Goal: Communication & Community: Participate in discussion

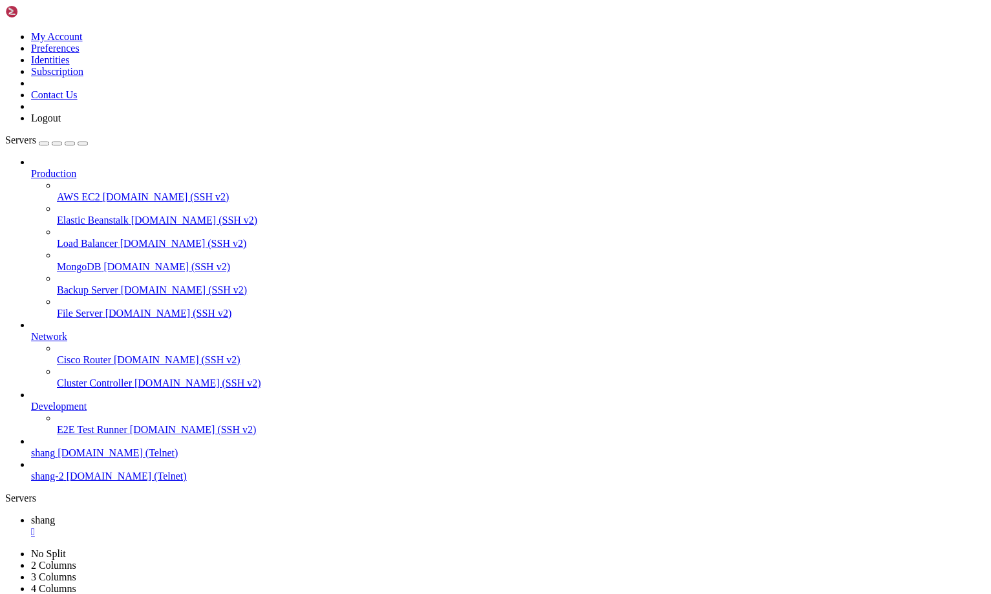
scroll to position [7077, 0]
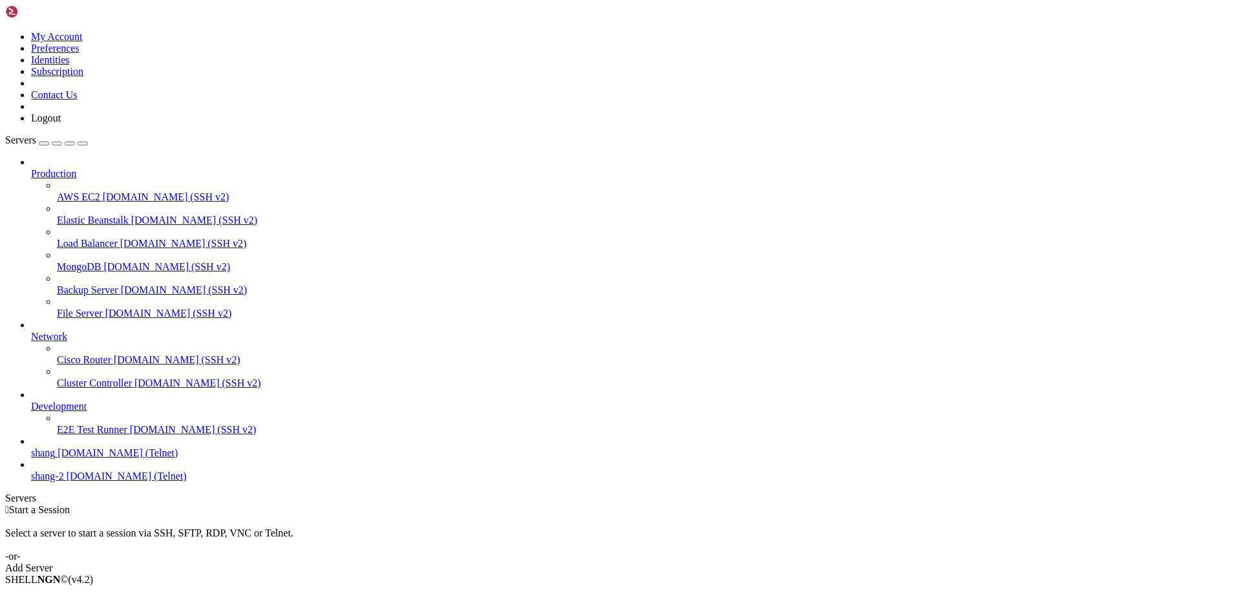
click at [55, 458] on span "shang" at bounding box center [43, 452] width 24 height 11
click at [218, 526] on div "" at bounding box center [633, 532] width 1205 height 12
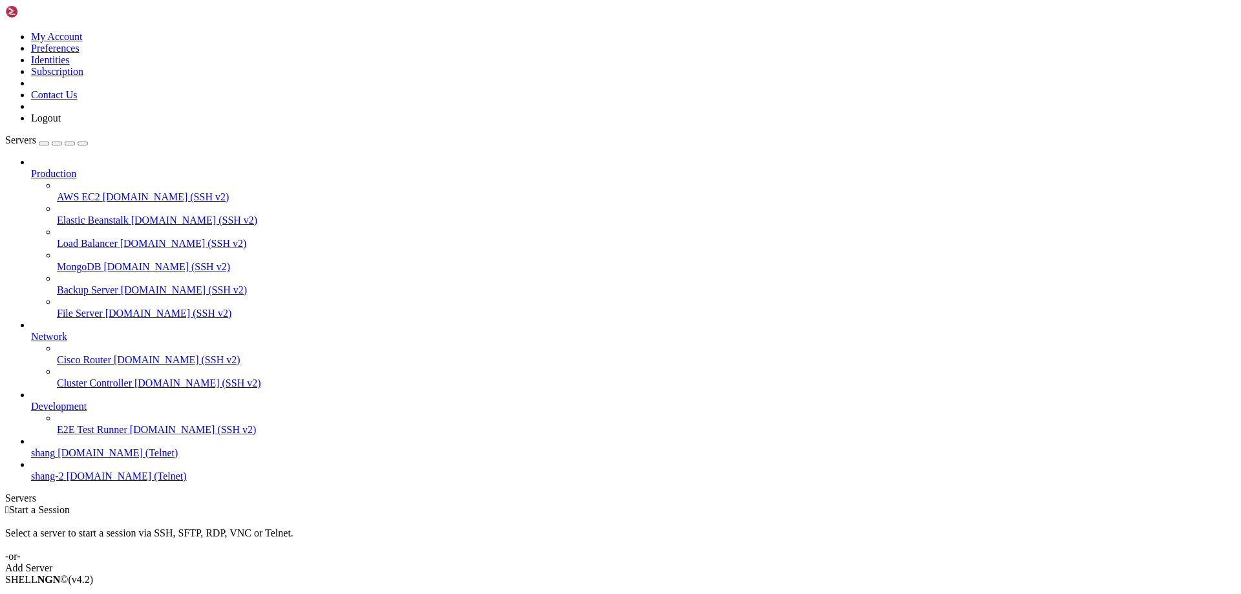
click at [55, 458] on span "shang" at bounding box center [43, 452] width 24 height 11
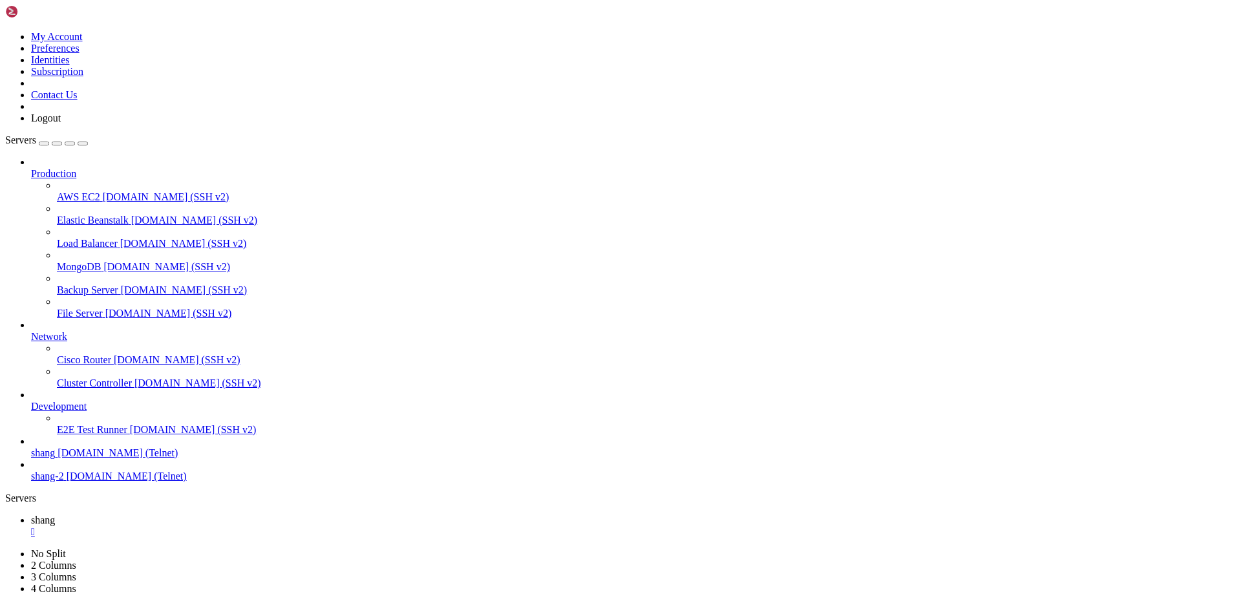
scroll to position [2065, 0]
drag, startPoint x: 100, startPoint y: 1229, endPoint x: 12, endPoint y: 1232, distance: 88.6
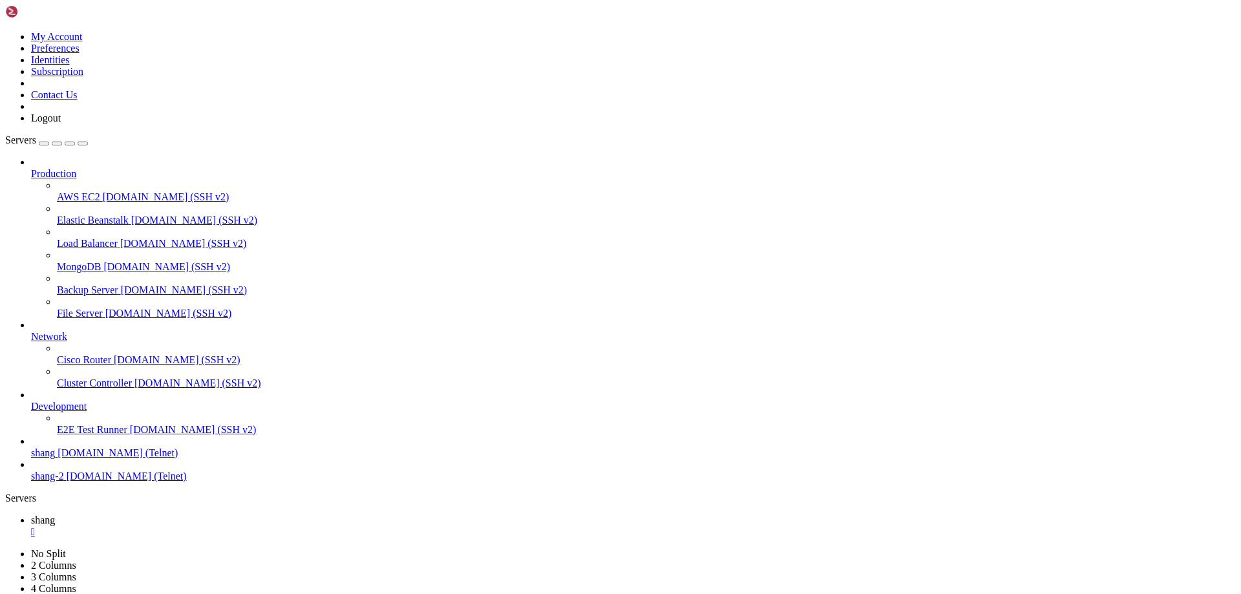
scroll to position [9307, 0]
drag, startPoint x: 1080, startPoint y: 1244, endPoint x: 1234, endPoint y: 1328, distance: 175.8
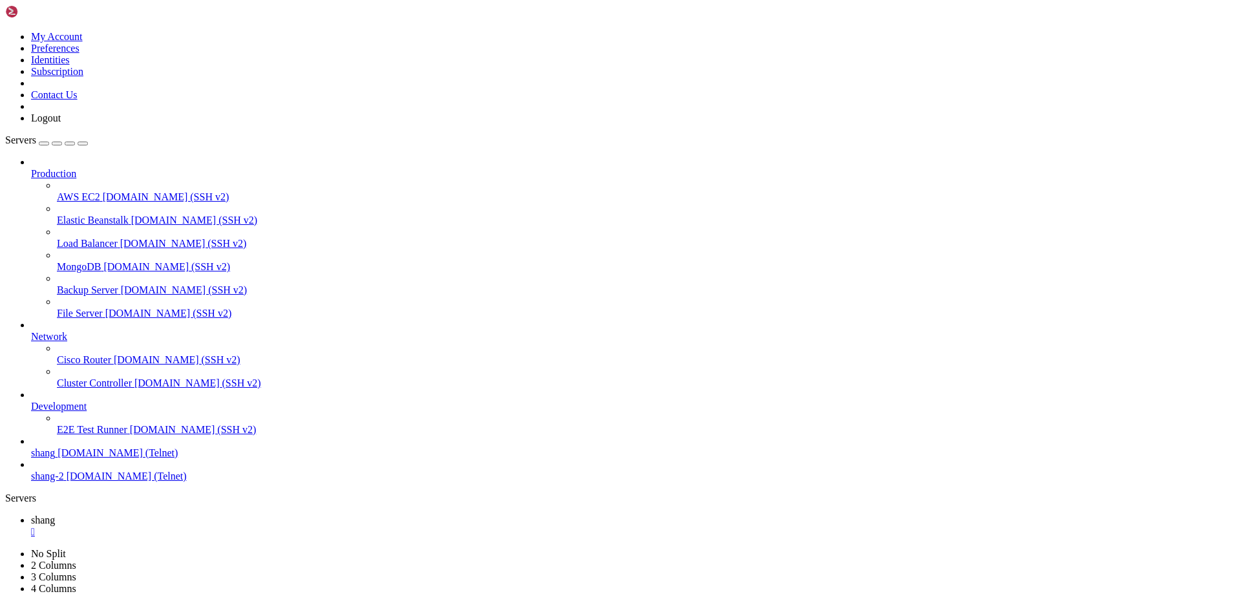
scroll to position [11158, 0]
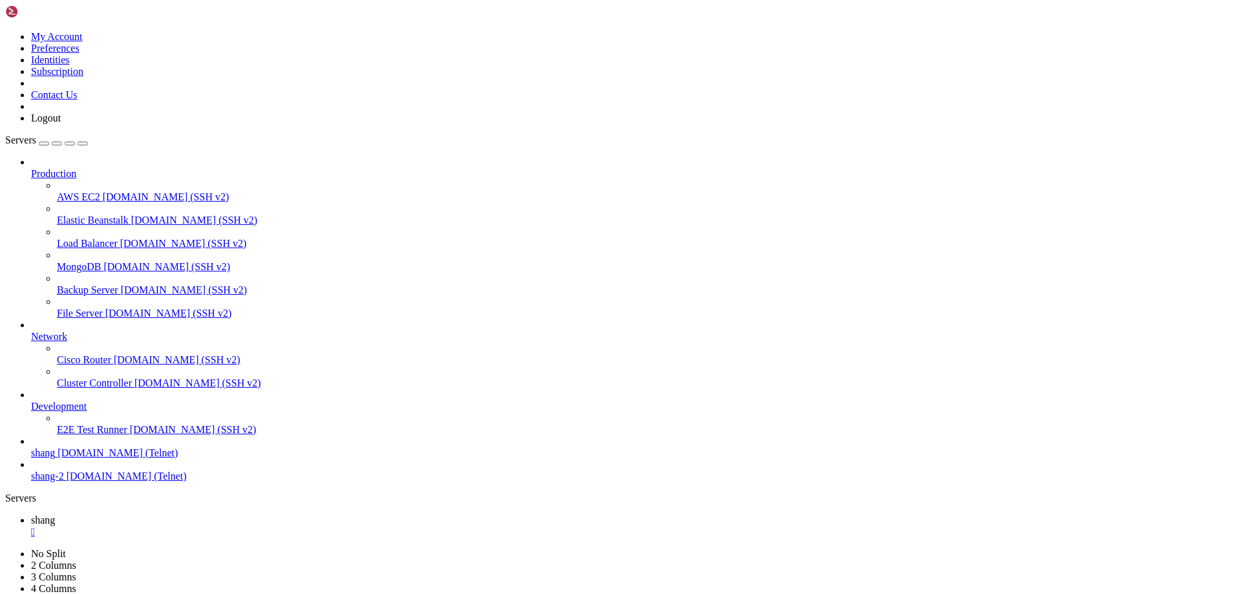
scroll to position [11333, 0]
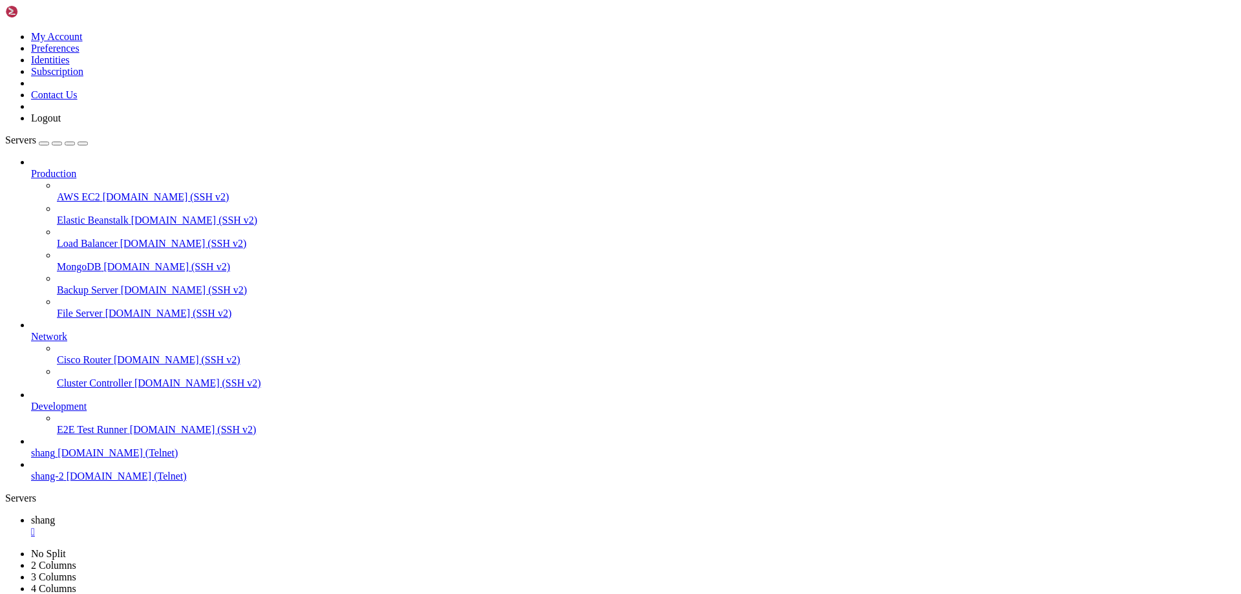
scroll to position [12404, 0]
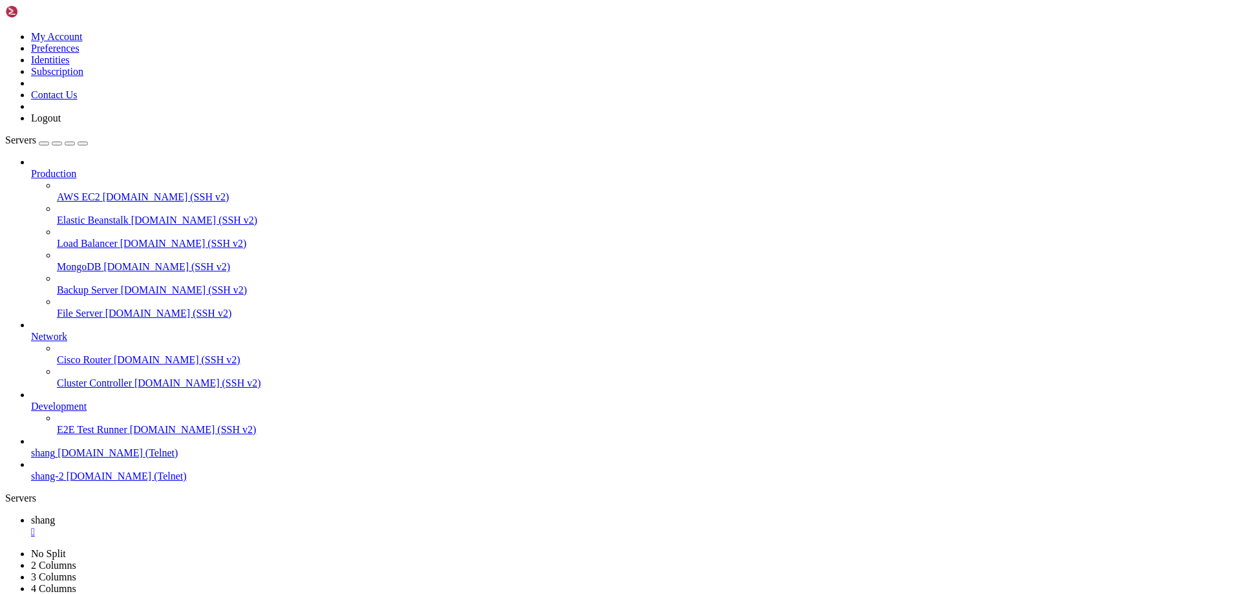
scroll to position [15472, 0]
drag, startPoint x: 56, startPoint y: 1179, endPoint x: 437, endPoint y: 1213, distance: 382.9
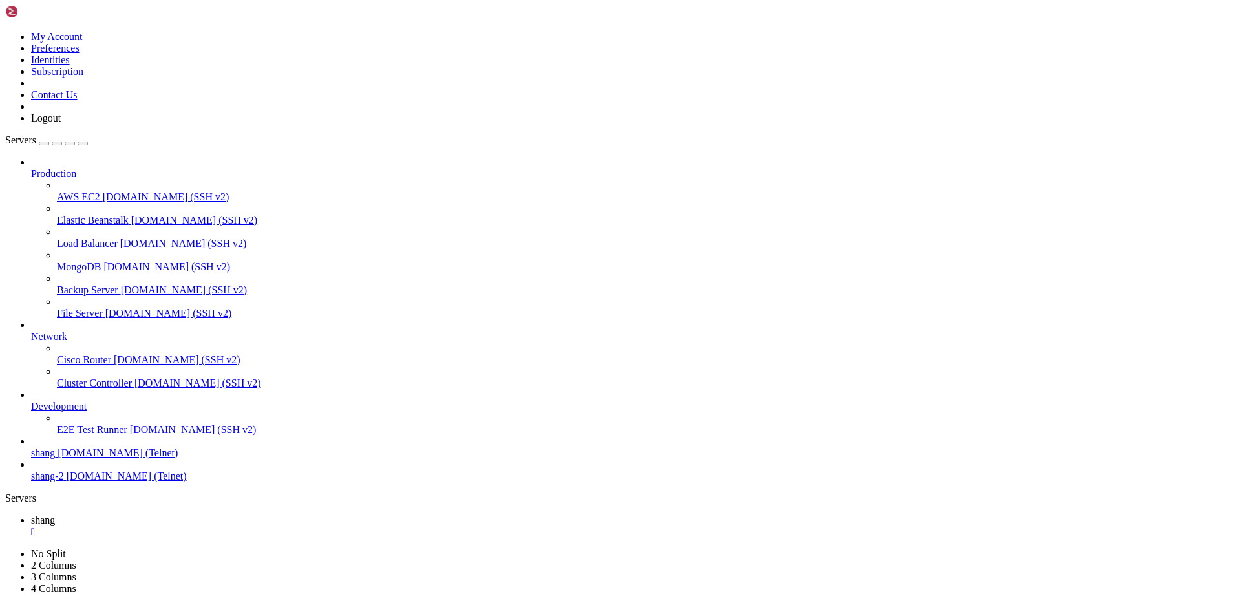
scroll to position [16985, 0]
